Goal: Task Accomplishment & Management: Manage account settings

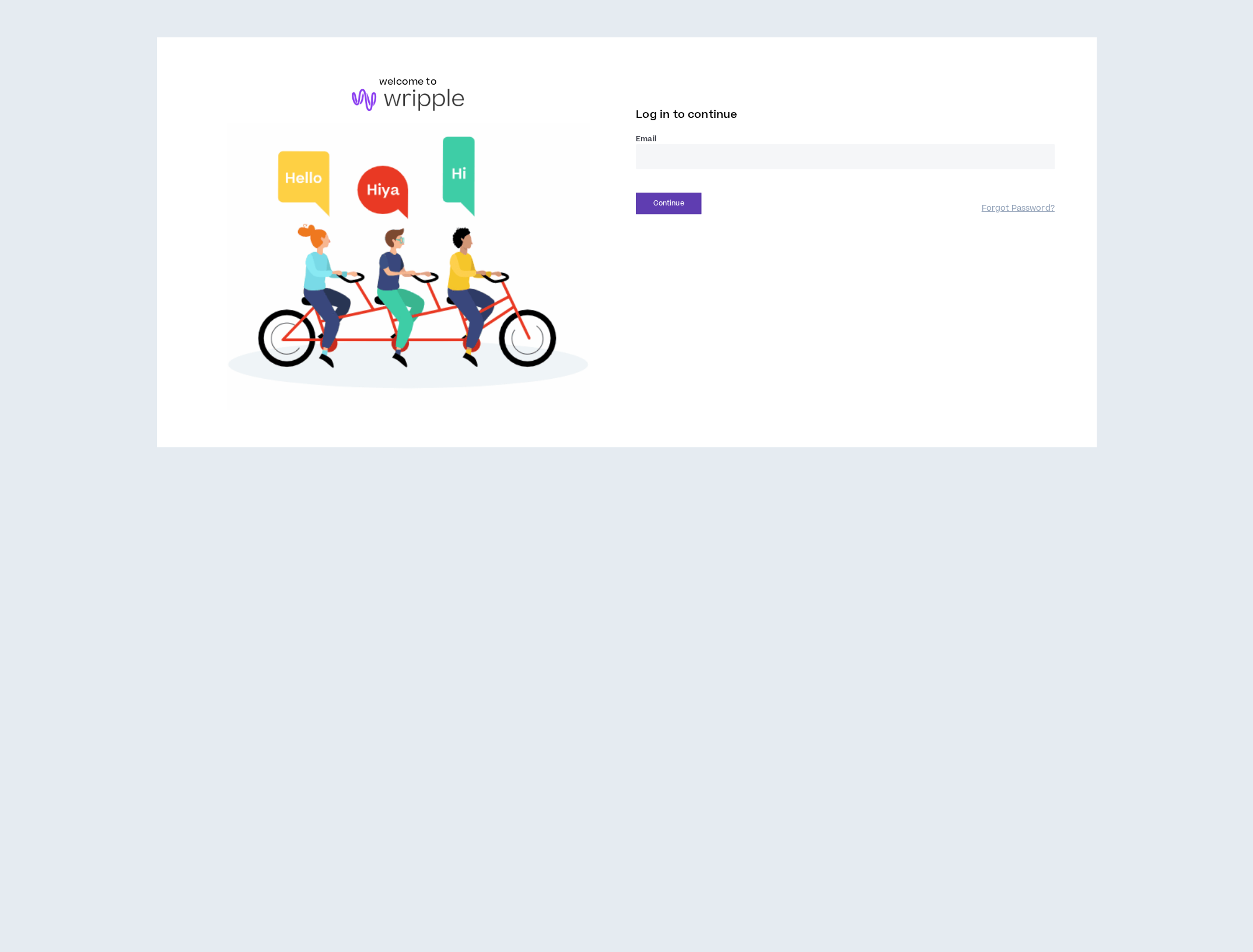
click at [663, 159] on input "email" at bounding box center [845, 157] width 419 height 25
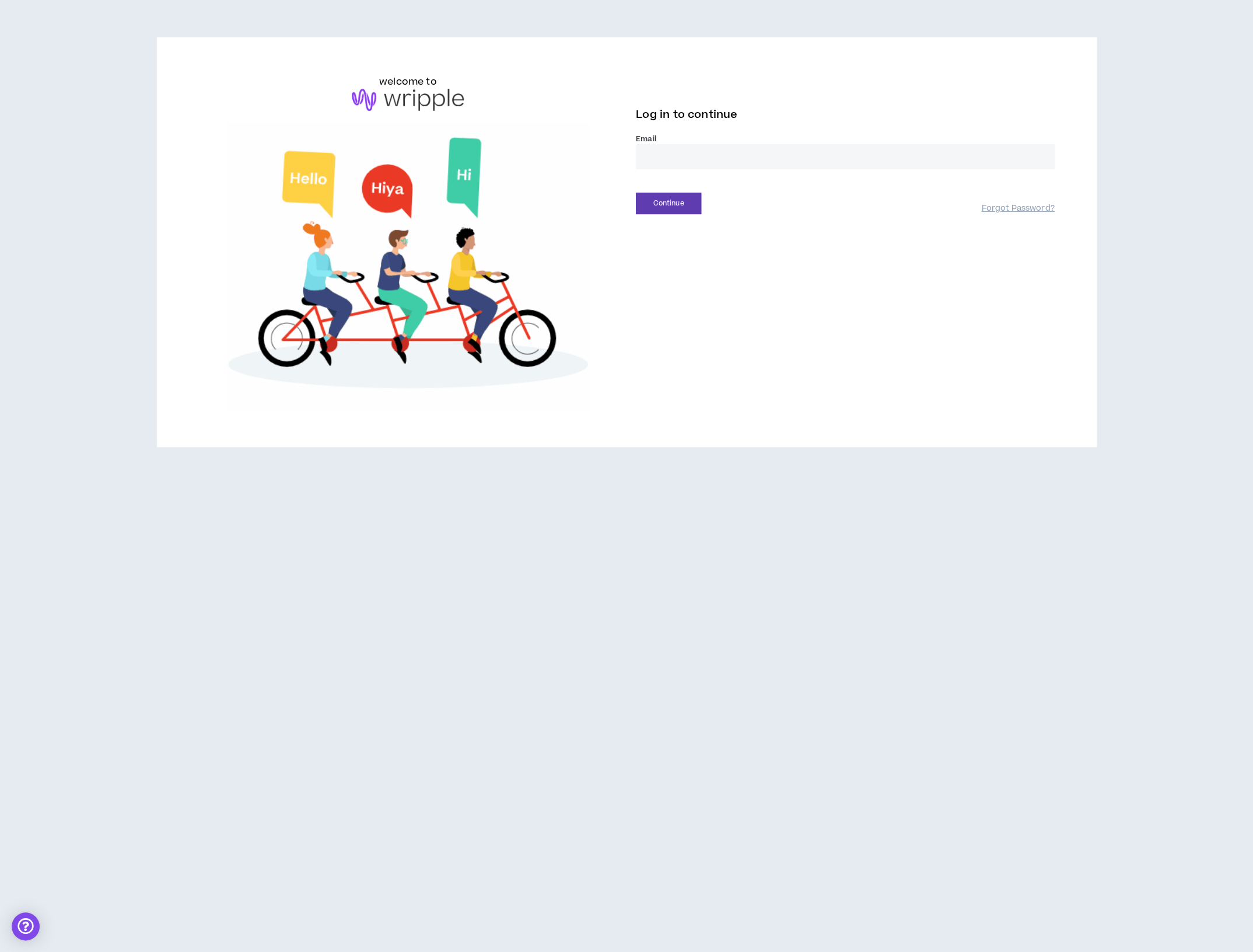
click at [662, 157] on input "email" at bounding box center [845, 157] width 419 height 25
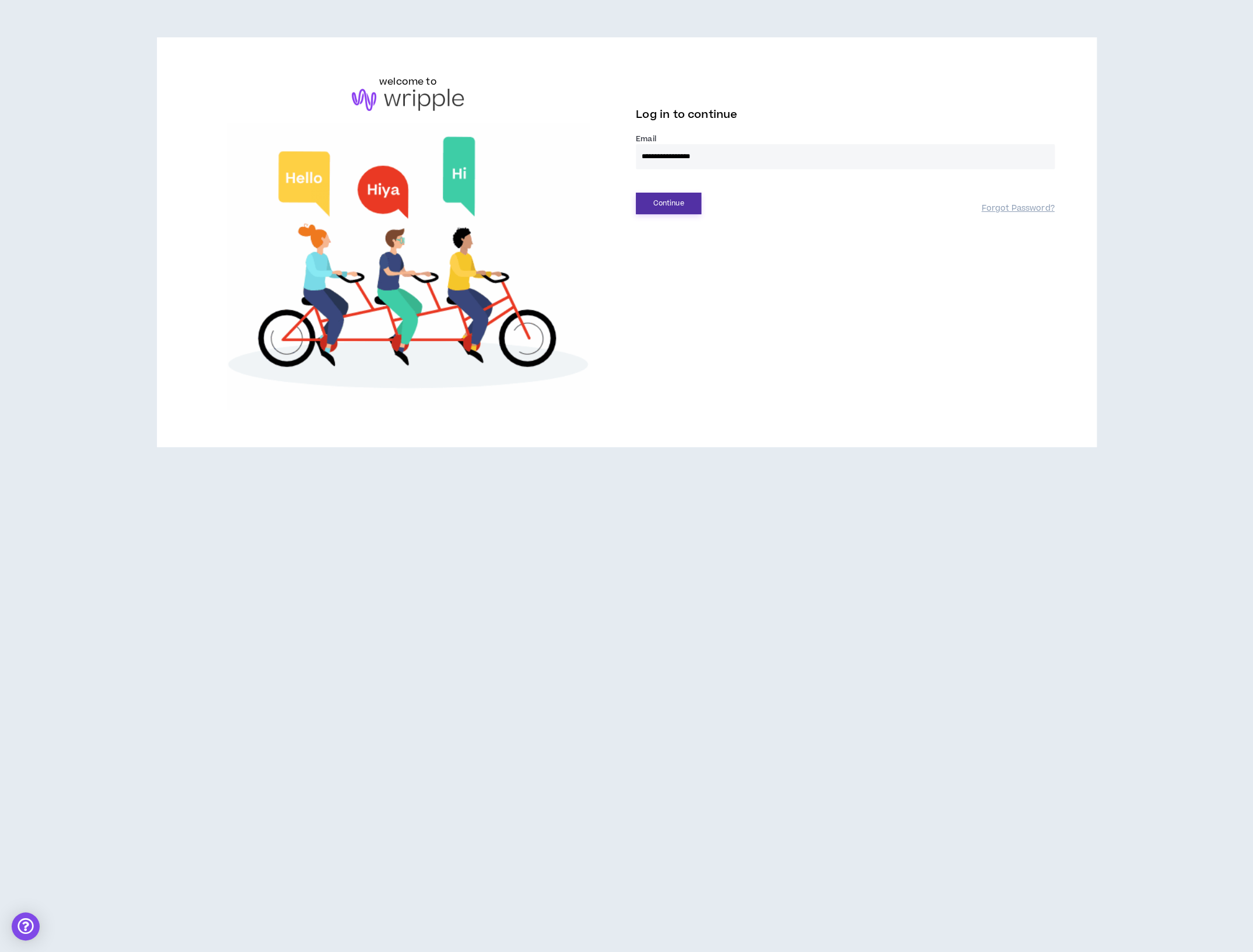
type input "**********"
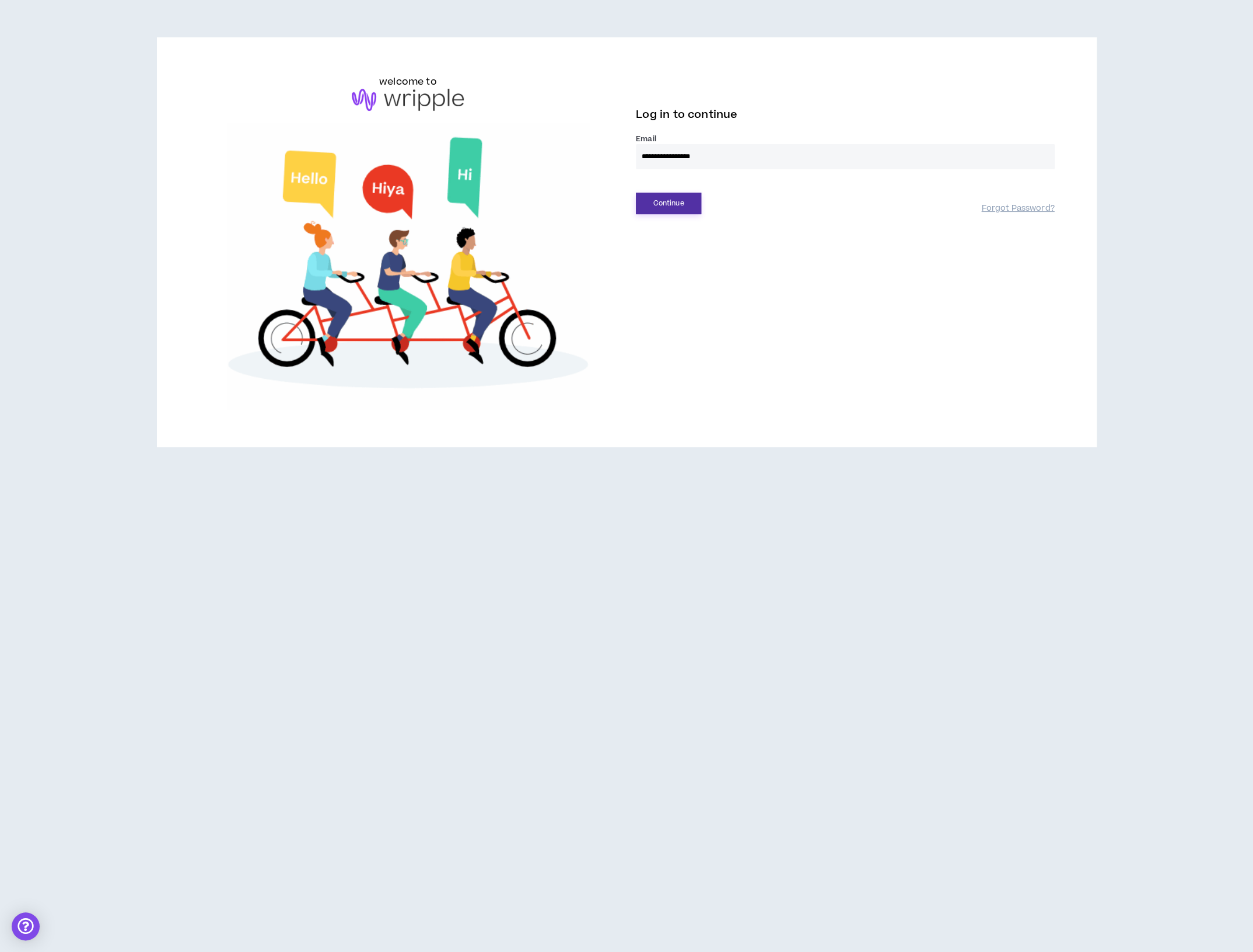
click at [680, 204] on button "Continue" at bounding box center [668, 203] width 66 height 22
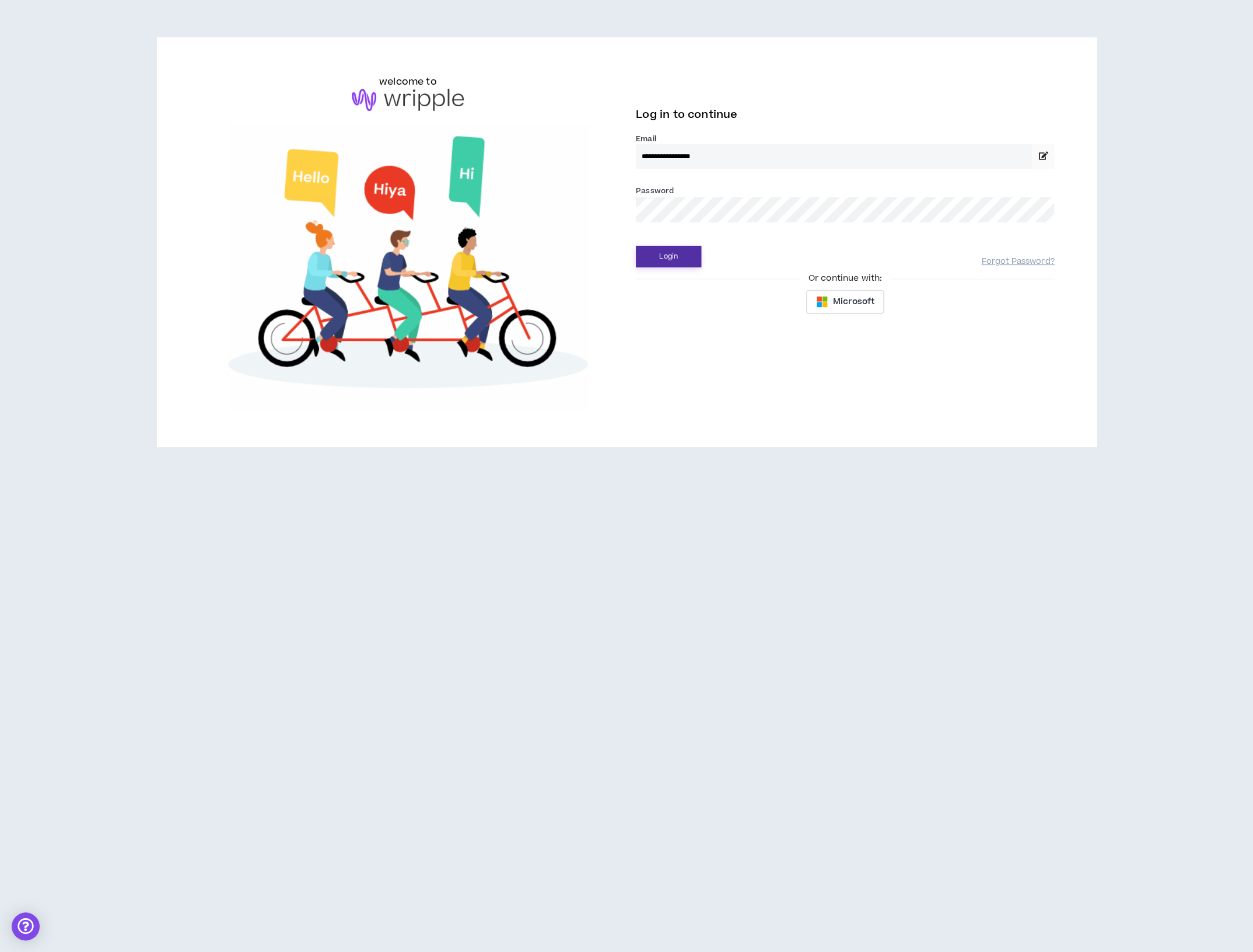
click at [670, 261] on button "Login" at bounding box center [668, 256] width 66 height 22
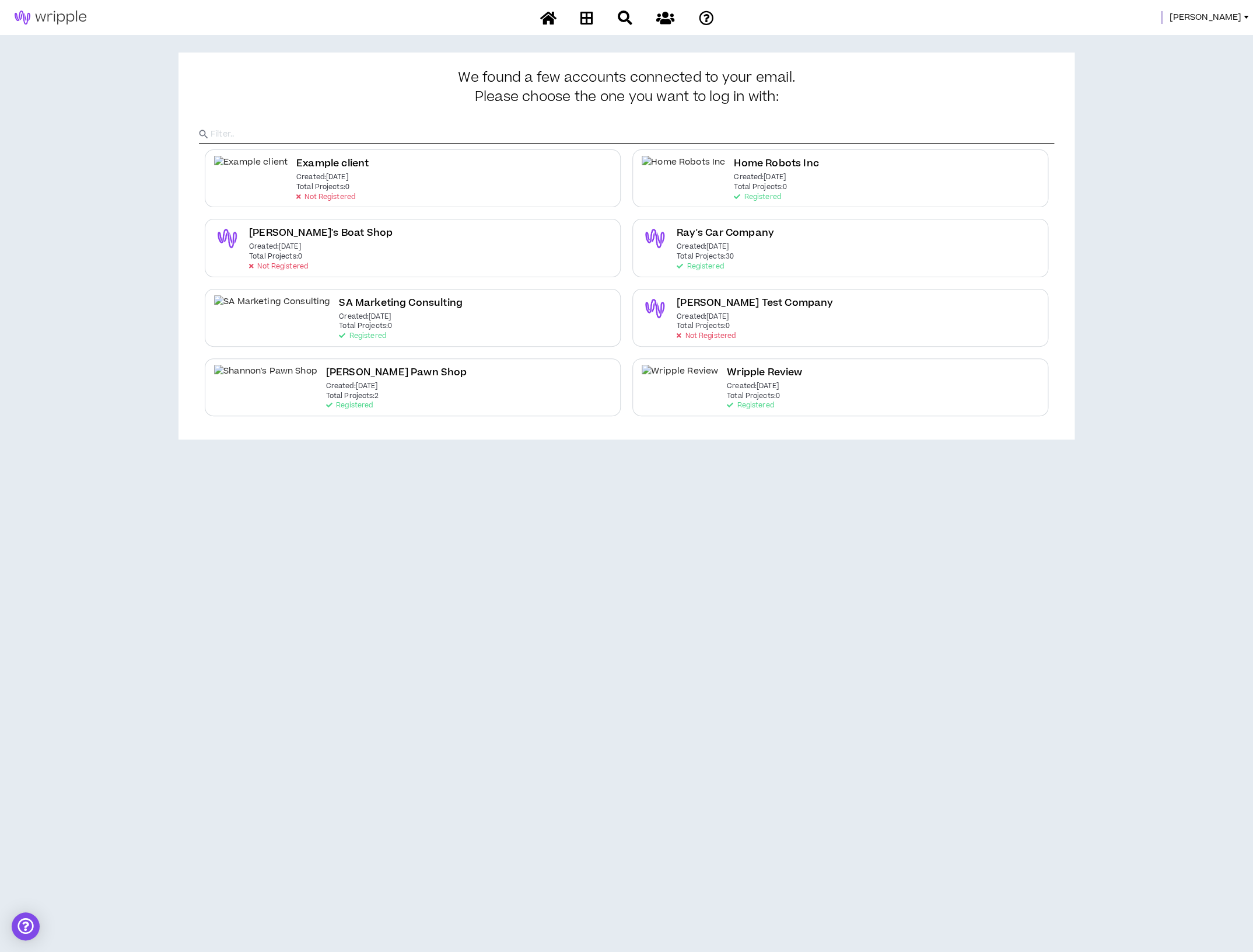
click at [1234, 17] on span "[PERSON_NAME]" at bounding box center [1205, 17] width 72 height 12
click at [1228, 36] on link "System Admin Portal" at bounding box center [1192, 39] width 105 height 17
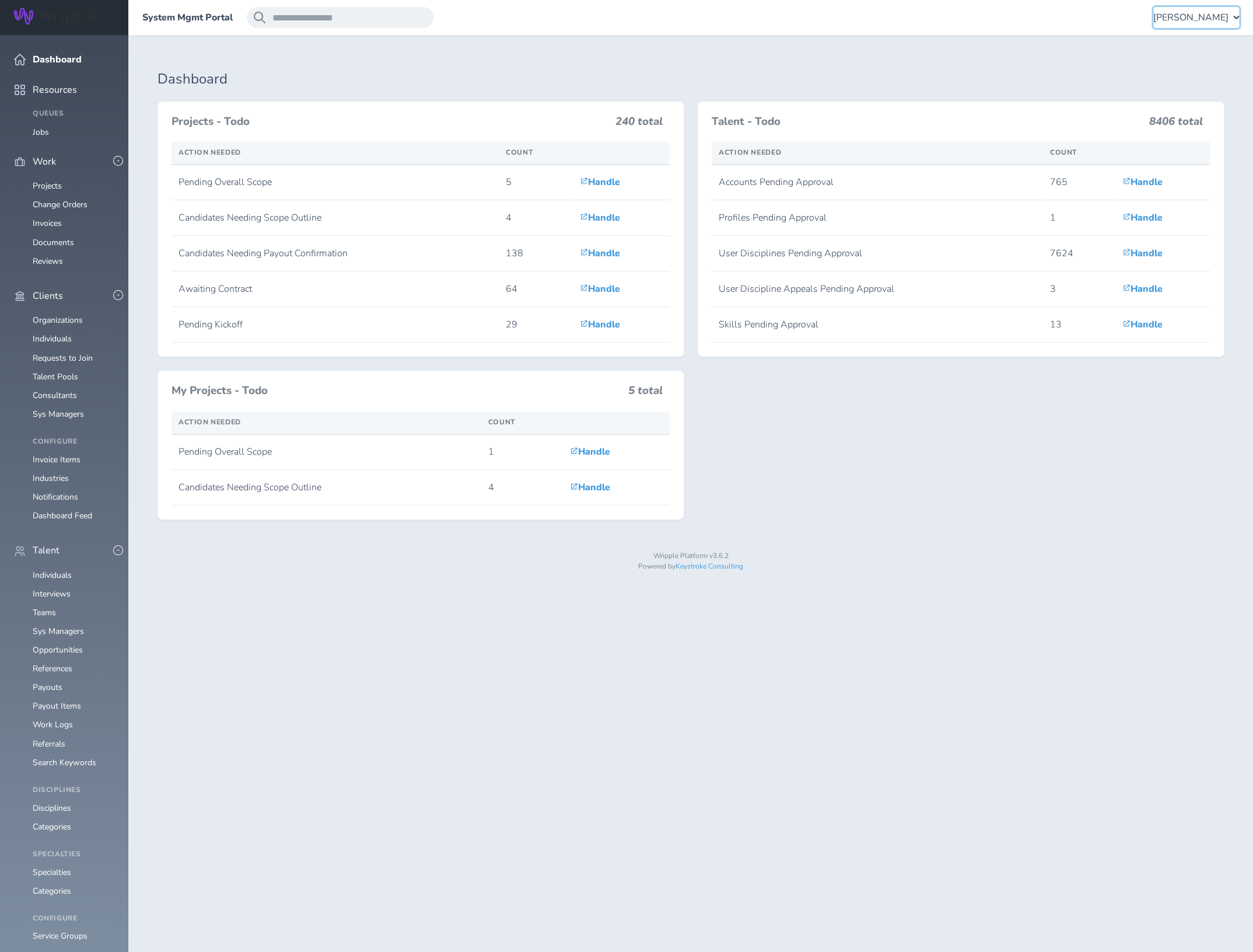
click at [1216, 15] on span "[PERSON_NAME]" at bounding box center [1191, 17] width 76 height 11
click at [1192, 195] on link "Notification Settings" at bounding box center [1180, 203] width 115 height 25
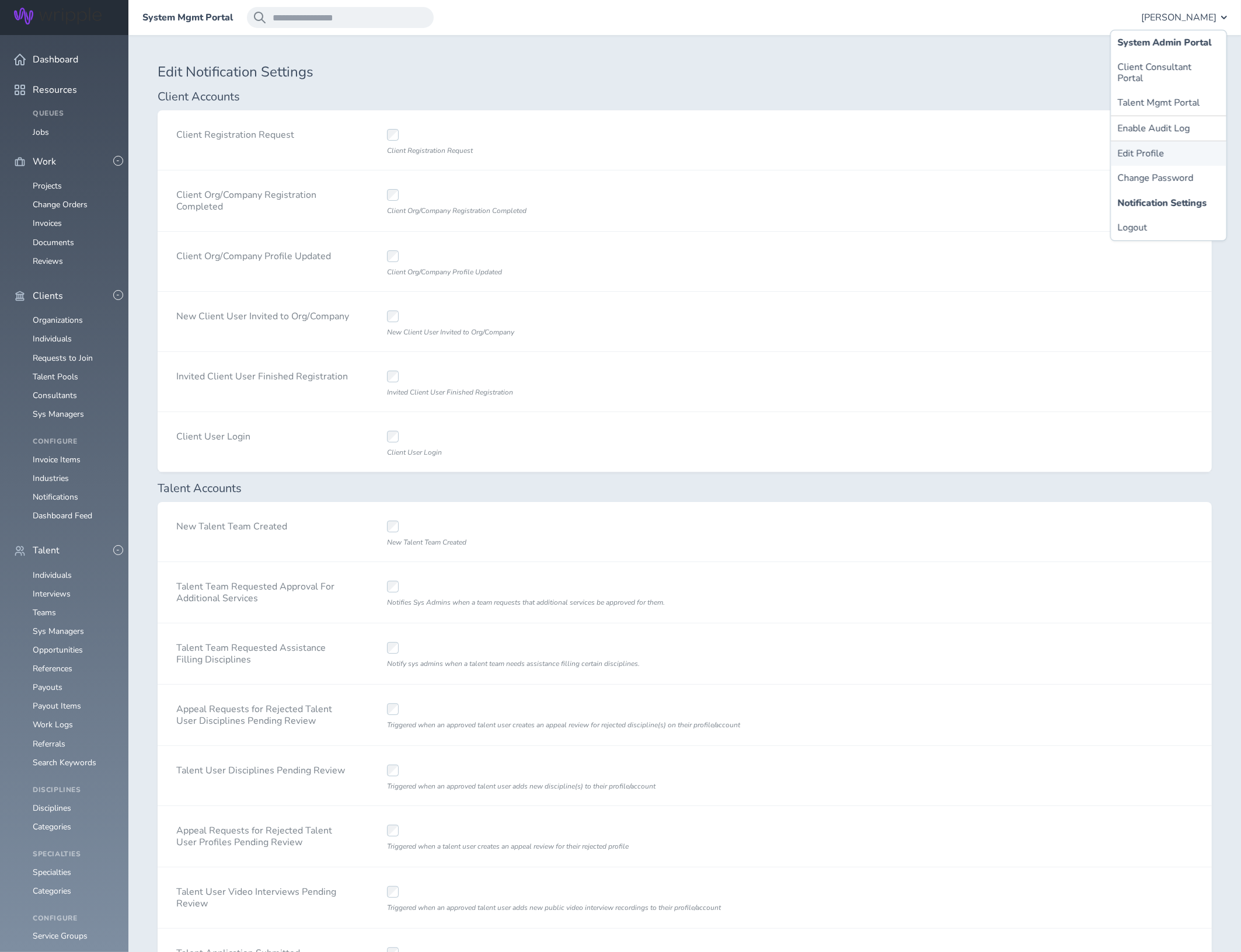
click at [1136, 145] on link "Edit Profile" at bounding box center [1168, 154] width 115 height 25
